Goal: Navigation & Orientation: Find specific page/section

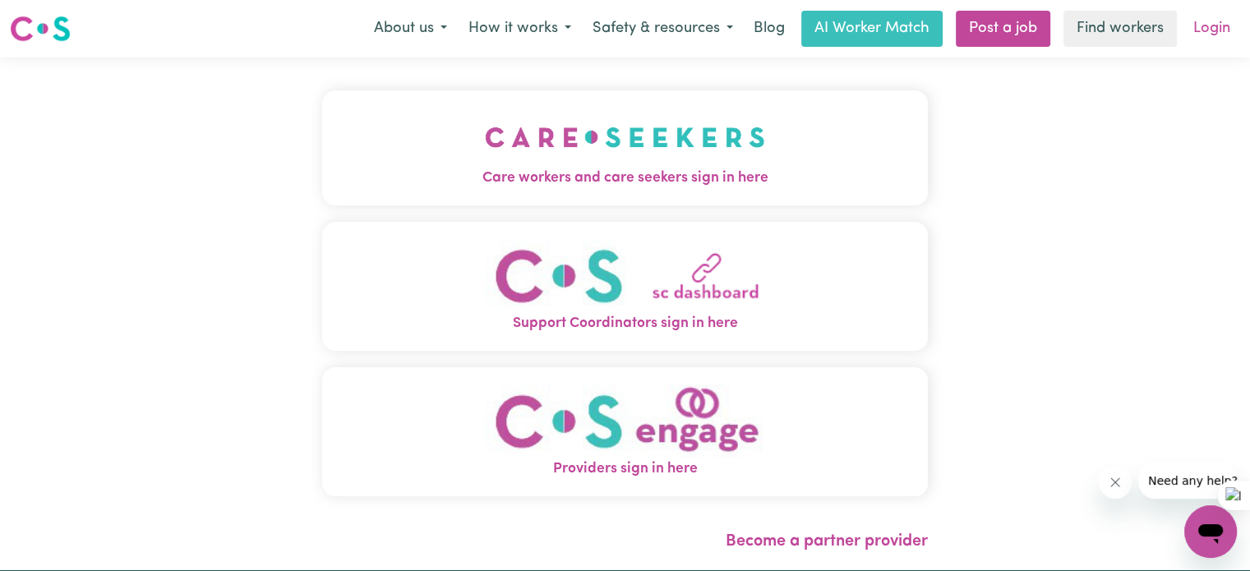
click at [1219, 44] on link "Login" at bounding box center [1212, 29] width 57 height 36
click at [1218, 38] on link "Login" at bounding box center [1212, 29] width 57 height 36
click at [1194, 36] on link "Login" at bounding box center [1212, 29] width 57 height 36
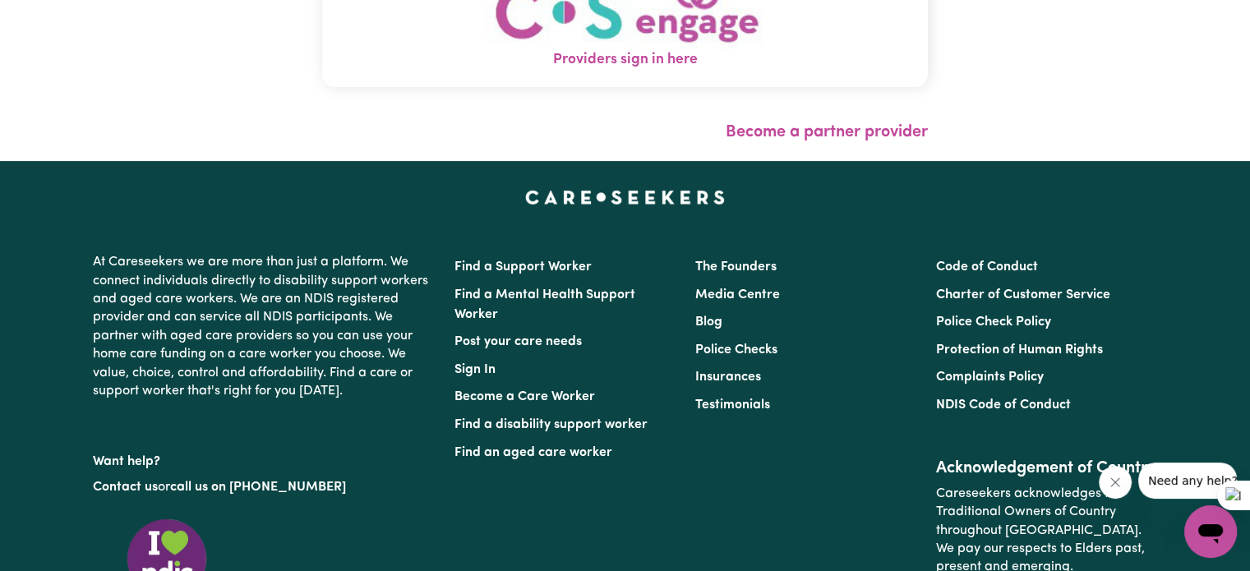
scroll to position [411, 0]
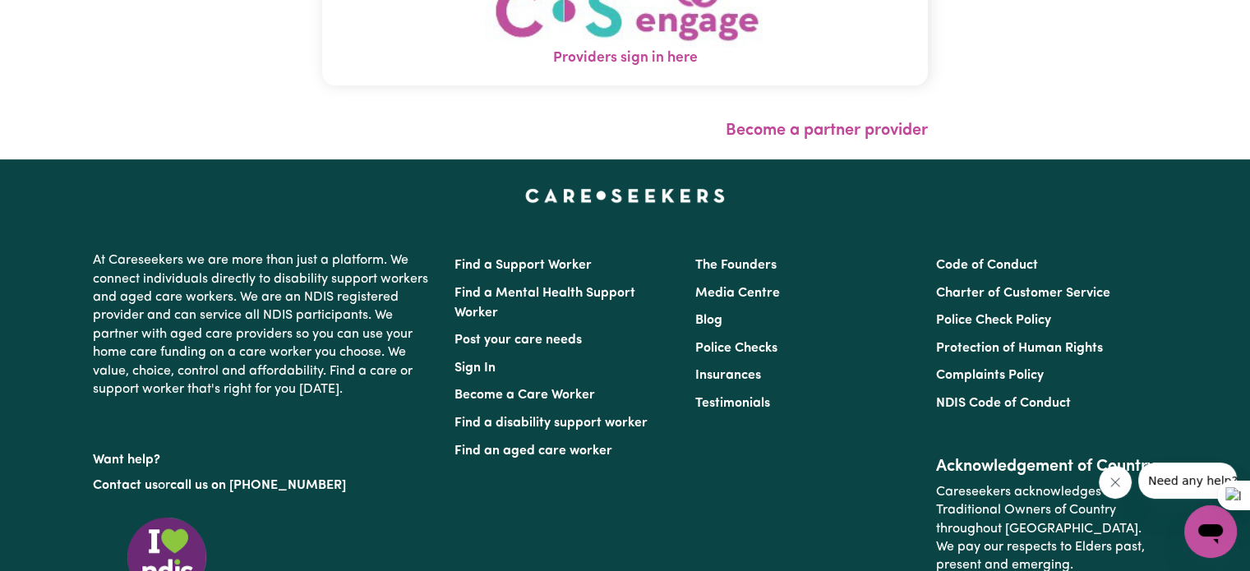
click at [610, 63] on span "Providers sign in here" at bounding box center [625, 58] width 606 height 21
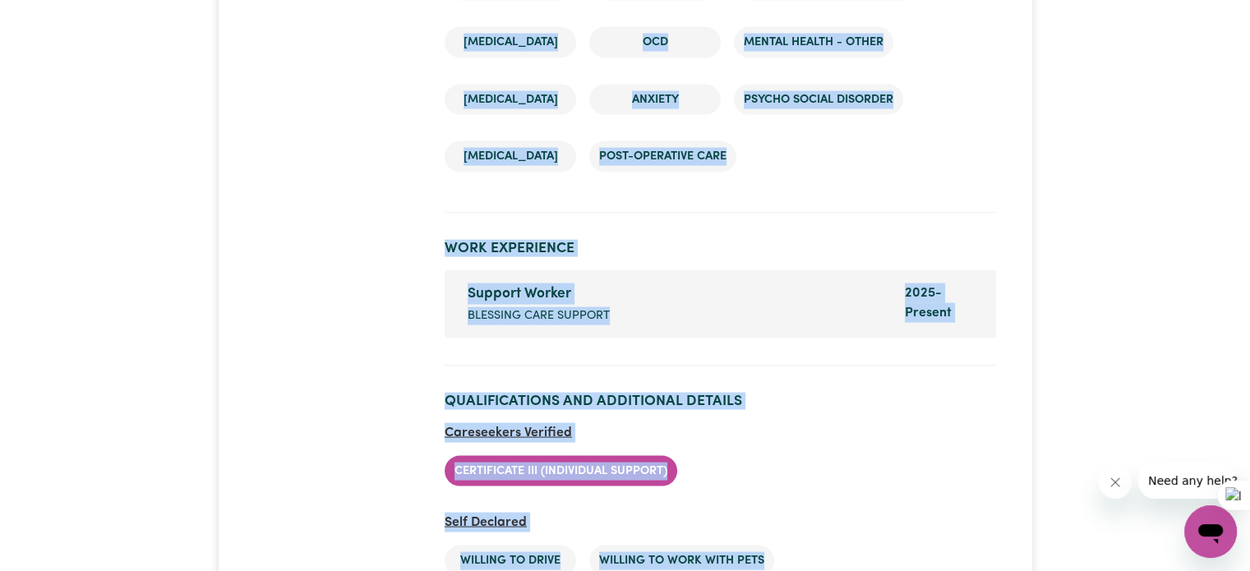
scroll to position [3469, 0]
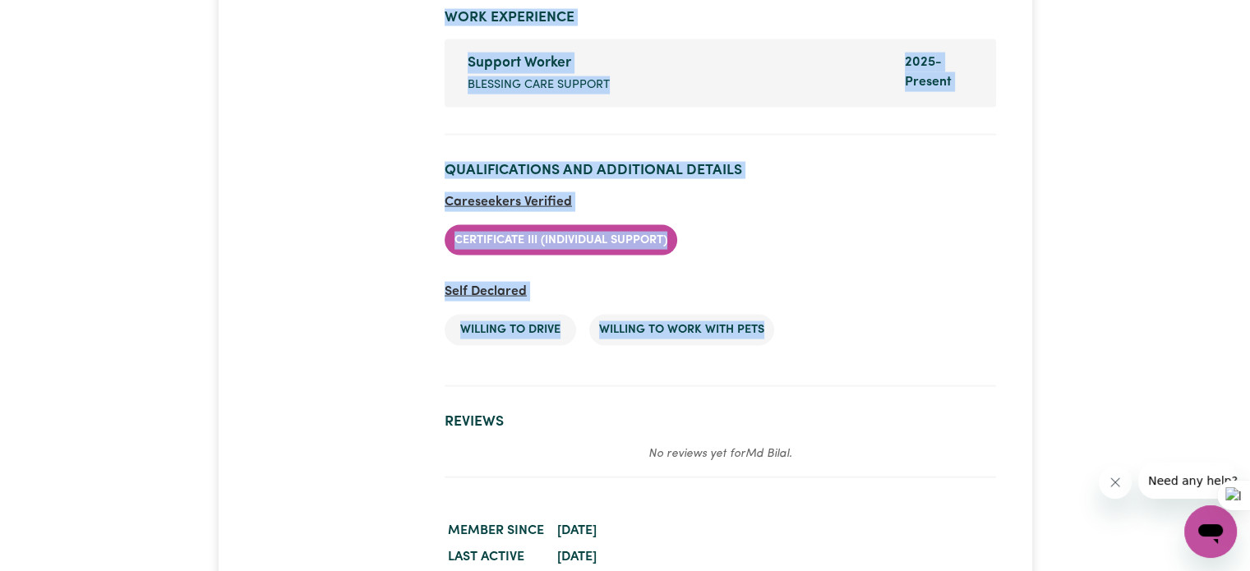
drag, startPoint x: 440, startPoint y: 167, endPoint x: 778, endPoint y: 363, distance: 391.1
copy div "Lo Ipsum Do/Sit AMETCO ADIP , Eli Seddo Eiusm 5.92 tempo incididun Utlabor Etdo…"
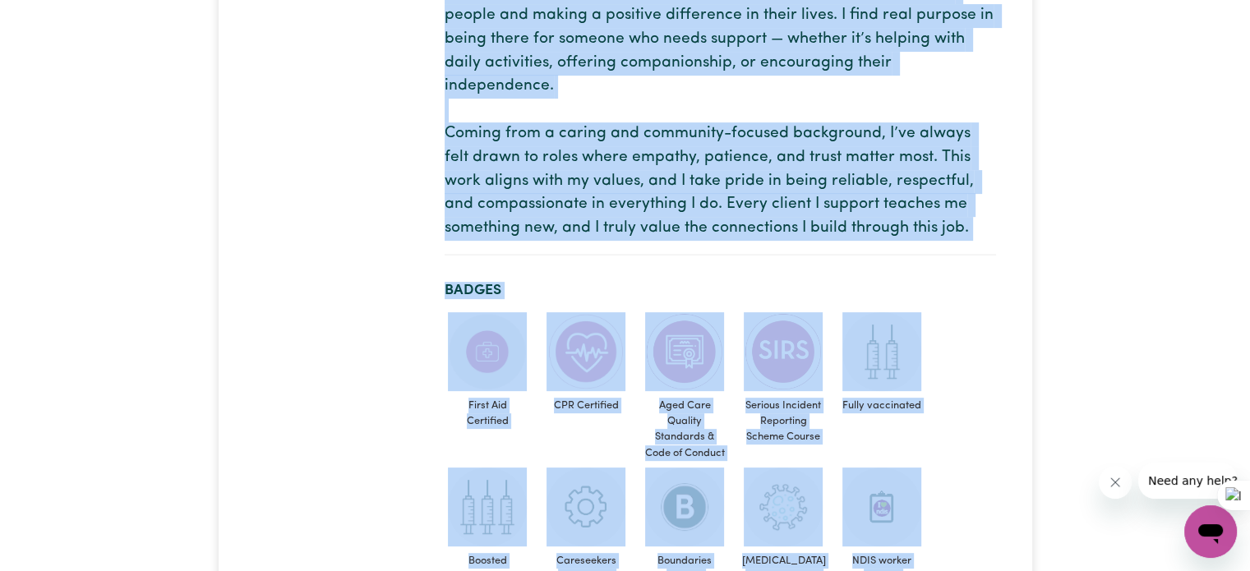
scroll to position [99, 0]
